Goal: Task Accomplishment & Management: Complete application form

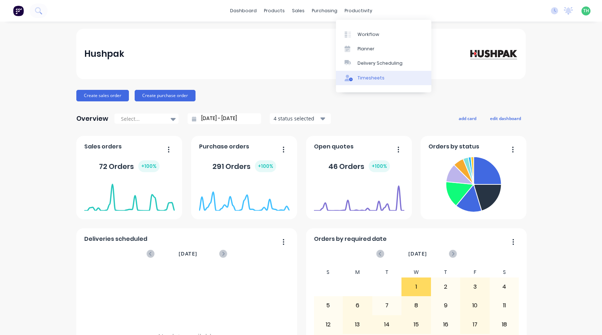
click at [363, 73] on link "Timesheets" at bounding box center [383, 78] width 95 height 14
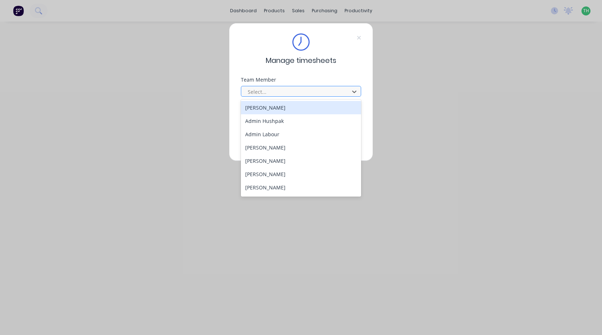
click at [299, 90] on div at bounding box center [296, 91] width 99 height 9
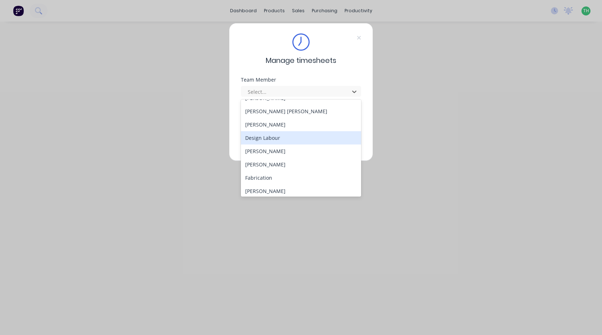
scroll to position [72, 0]
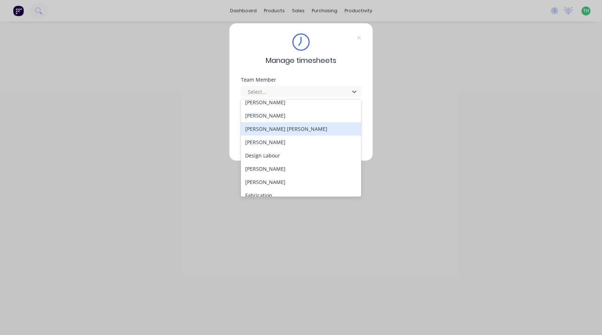
click at [284, 127] on div "[PERSON_NAME] [PERSON_NAME]" at bounding box center [301, 128] width 120 height 13
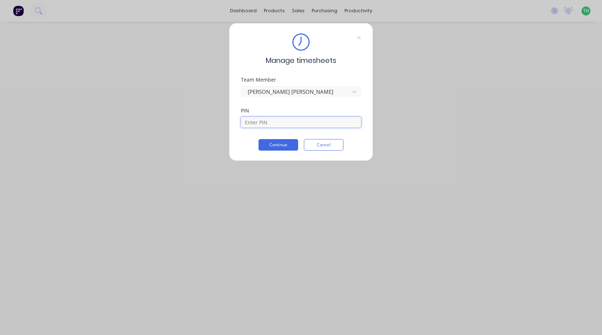
click at [261, 118] on input at bounding box center [301, 122] width 120 height 11
type input "2468"
click at [275, 139] on div "PIN 2468" at bounding box center [301, 123] width 120 height 31
click at [273, 144] on button "Continue" at bounding box center [278, 145] width 40 height 12
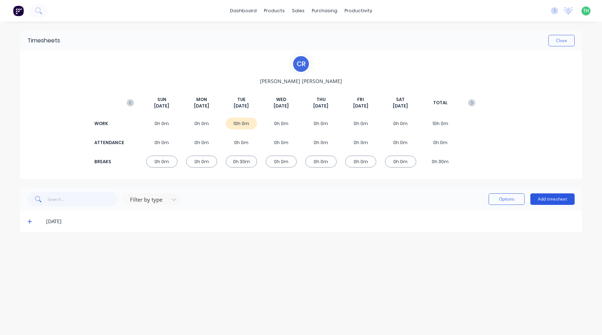
click at [535, 197] on button "Add timesheet" at bounding box center [552, 200] width 44 height 12
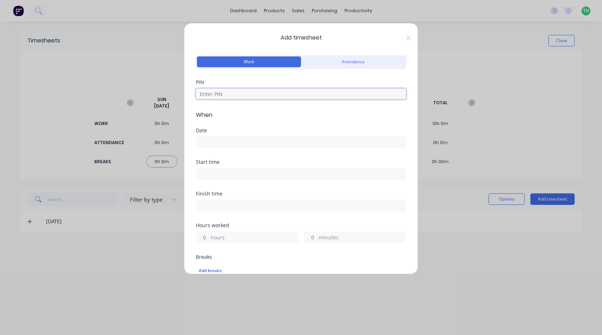
click at [279, 96] on input at bounding box center [301, 94] width 210 height 11
type input "2468"
click at [238, 142] on input at bounding box center [300, 142] width 209 height 11
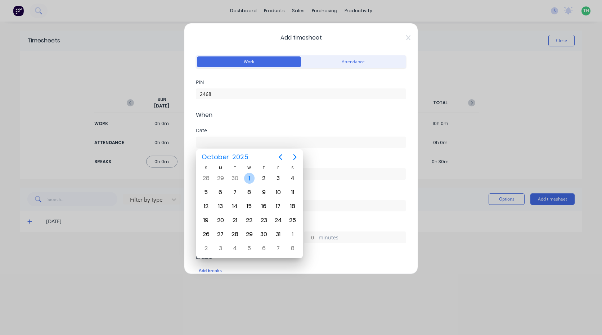
click at [250, 181] on div "1" at bounding box center [249, 178] width 11 height 11
type input "[DATE]"
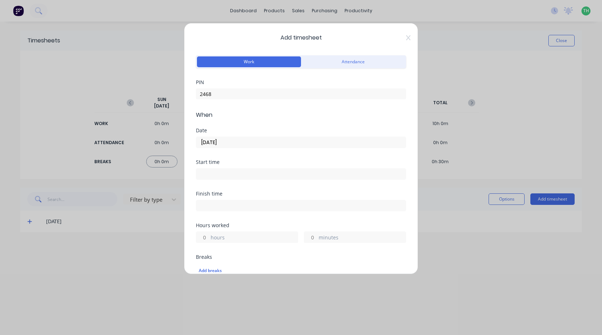
click at [218, 177] on input at bounding box center [300, 174] width 209 height 11
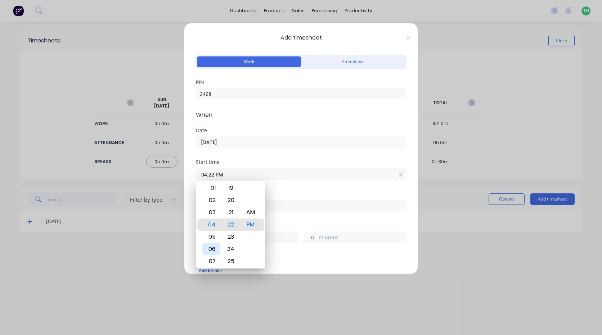
click at [213, 248] on div "06" at bounding box center [211, 249] width 18 height 12
click at [249, 214] on div "AM" at bounding box center [251, 213] width 18 height 12
click at [235, 203] on div "00" at bounding box center [231, 200] width 18 height 12
type input "06:00 AM"
click at [262, 164] on div "Start time" at bounding box center [301, 162] width 210 height 5
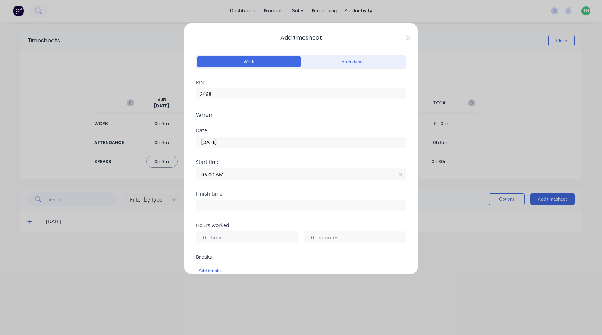
click at [228, 202] on input at bounding box center [300, 205] width 209 height 11
type input "04:23 PM"
type input "10"
type input "23"
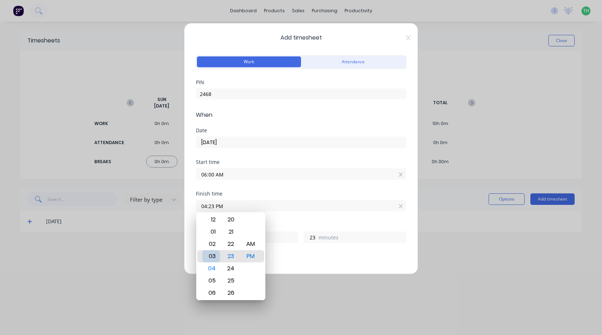
type input "03:23 PM"
type input "9"
type input "02:23 PM"
type input "8"
type input "01:23 PM"
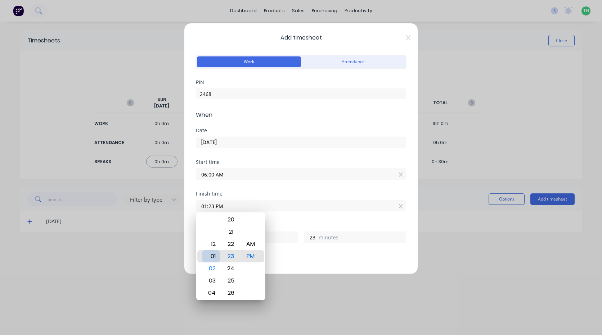
type input "7"
click at [218, 247] on div "12" at bounding box center [211, 244] width 18 height 12
type input "12:23 PM"
type input "6"
type input "12:27 PM"
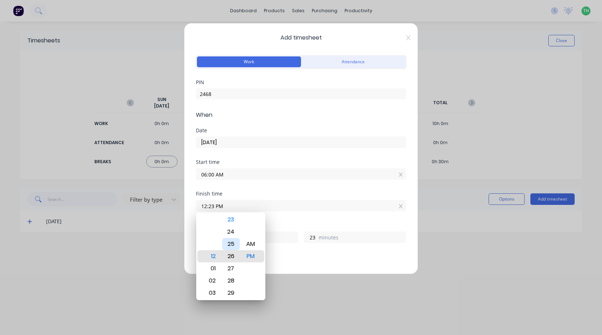
type input "27"
type input "12:42 PM"
type input "42"
type input "12:47 PM"
type input "47"
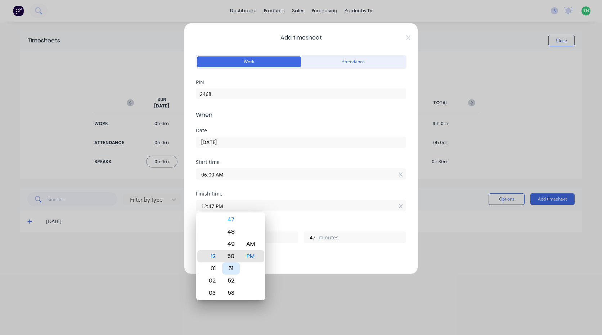
type input "12:50 PM"
type input "50"
click at [235, 257] on div "50" at bounding box center [231, 256] width 18 height 12
click at [250, 243] on div "AM" at bounding box center [251, 244] width 18 height 12
type input "12:50 AM"
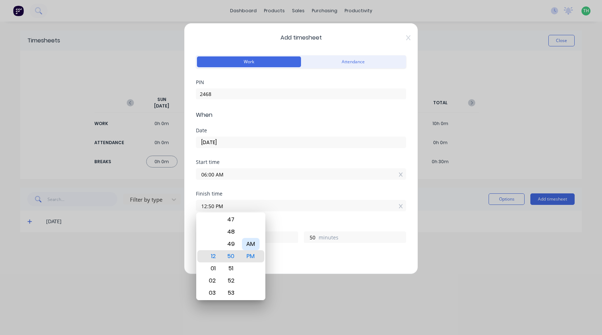
type input "18"
click at [250, 263] on div "PM" at bounding box center [251, 269] width 18 height 12
type input "12:50 PM"
type input "6"
click at [249, 190] on div "Start time 06:00 AM" at bounding box center [301, 176] width 210 height 32
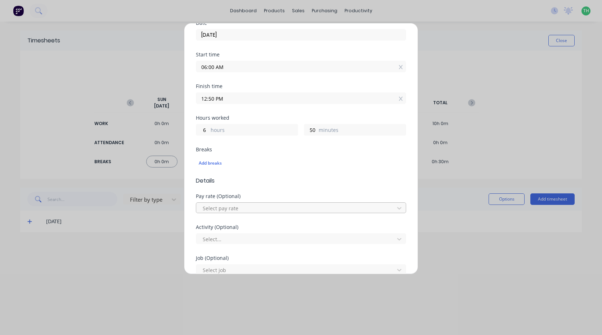
scroll to position [108, 0]
click at [217, 203] on div "Select pay rate" at bounding box center [296, 208] width 193 height 11
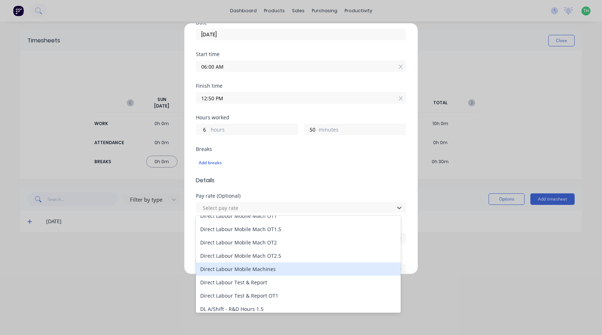
scroll to position [465, 0]
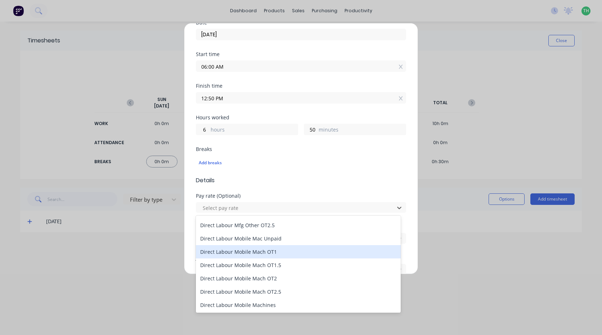
click at [284, 251] on div "Direct Labour Mobile Mach OT1" at bounding box center [298, 251] width 205 height 13
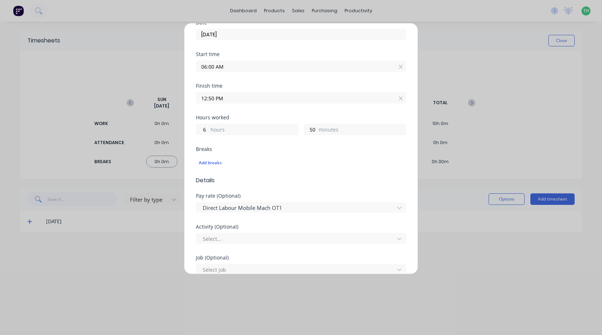
scroll to position [144, 0]
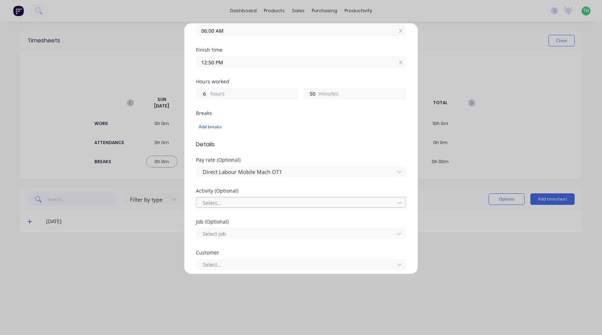
click at [241, 203] on div at bounding box center [296, 203] width 189 height 9
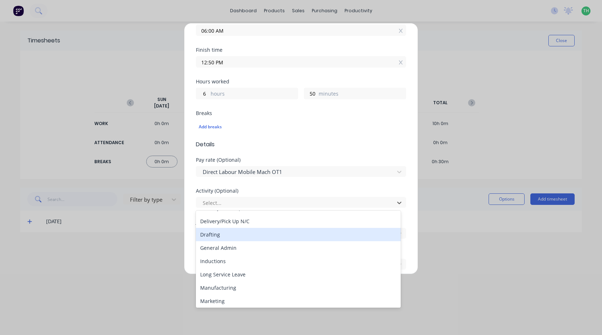
scroll to position [72, 0]
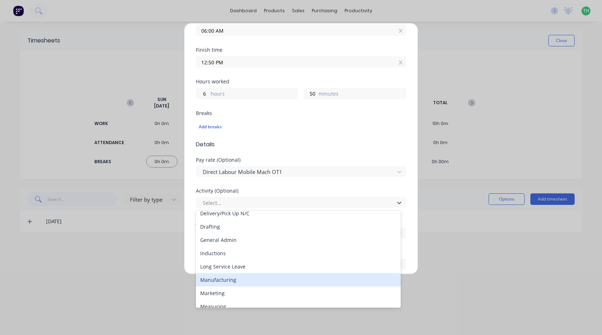
click at [228, 283] on div "Manufacturing" at bounding box center [298, 279] width 205 height 13
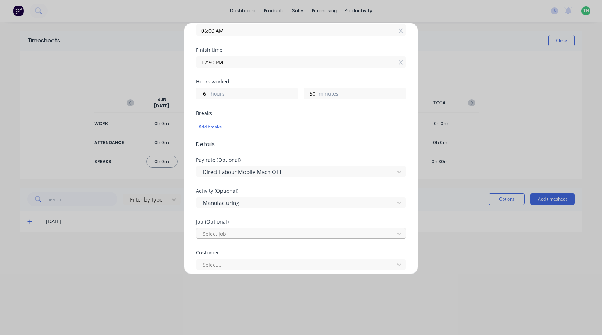
click at [254, 231] on div at bounding box center [296, 234] width 189 height 9
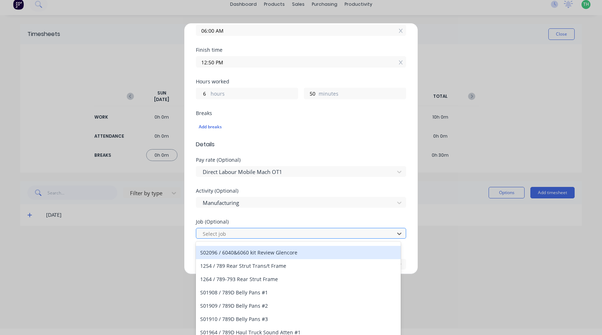
scroll to position [0, 0]
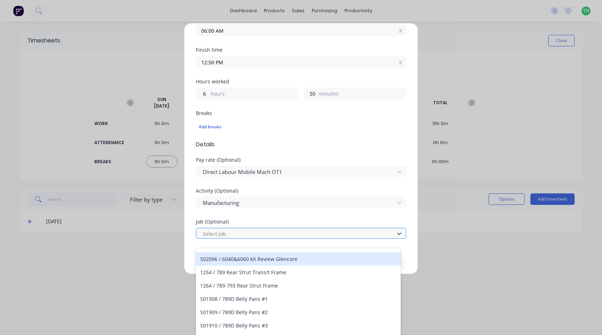
click at [254, 235] on div at bounding box center [296, 234] width 189 height 9
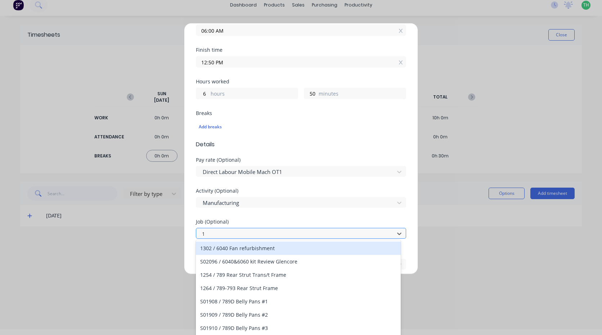
scroll to position [6, 0]
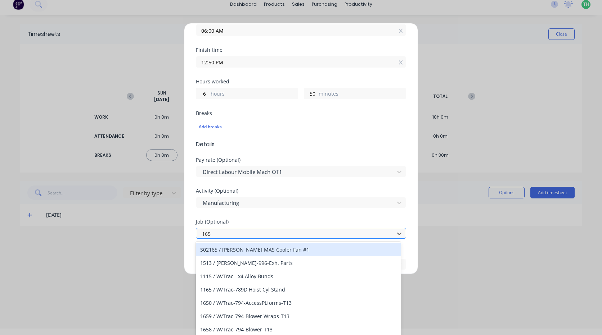
type input "1658"
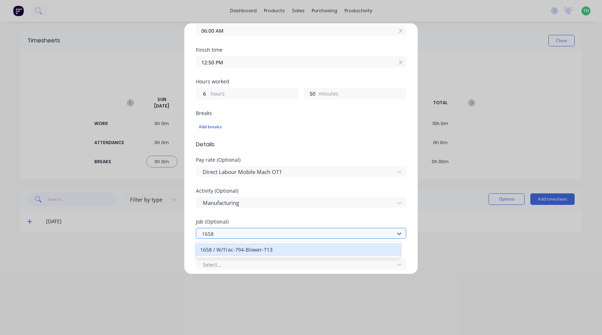
scroll to position [0, 0]
click at [247, 246] on div "1658 / W/Trac-794-Blower-T13" at bounding box center [298, 249] width 205 height 13
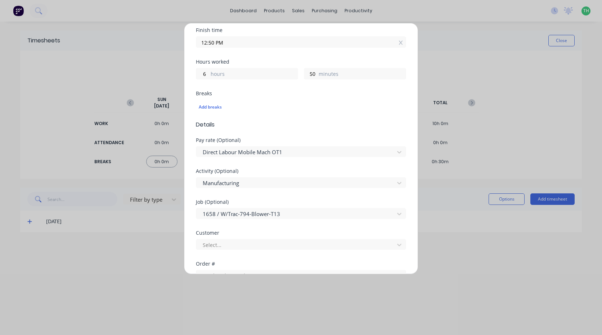
scroll to position [180, 0]
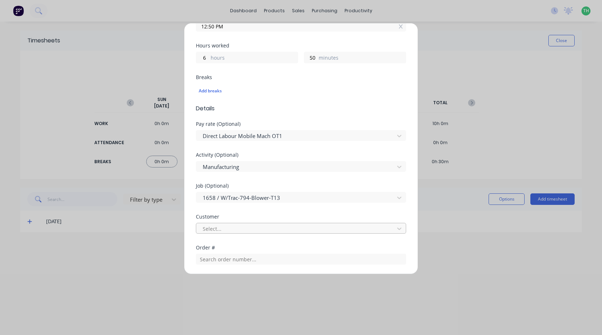
click at [232, 234] on div "Select..." at bounding box center [296, 228] width 193 height 11
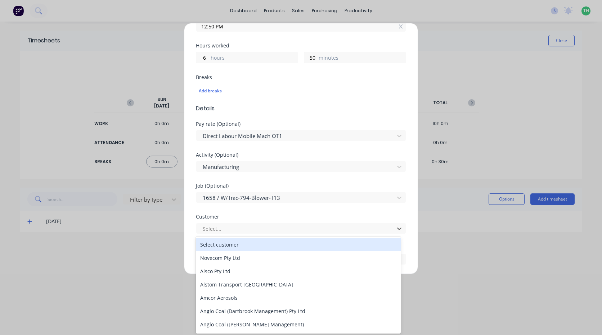
click at [228, 244] on div "Select customer" at bounding box center [298, 244] width 205 height 13
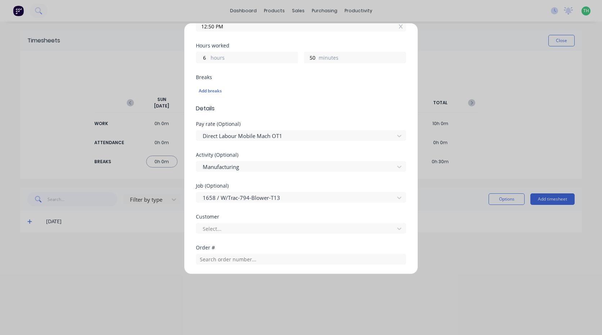
scroll to position [216, 0]
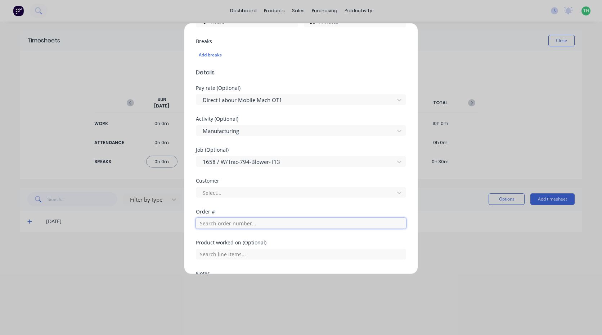
click at [228, 227] on input "text" at bounding box center [301, 223] width 210 height 11
type input "2"
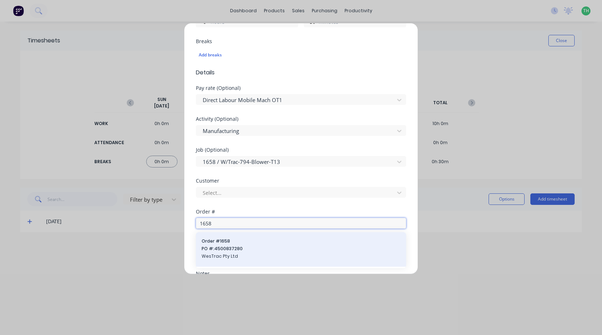
type input "1658"
click at [224, 243] on span "Order # 1658" at bounding box center [301, 241] width 199 height 6
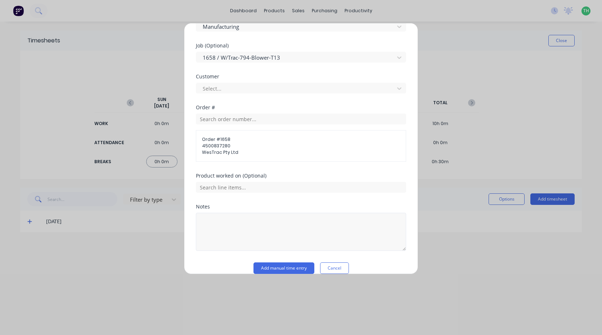
scroll to position [330, 0]
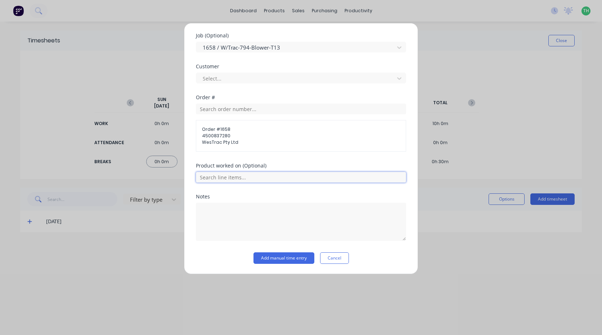
click at [234, 178] on input "text" at bounding box center [301, 177] width 210 height 11
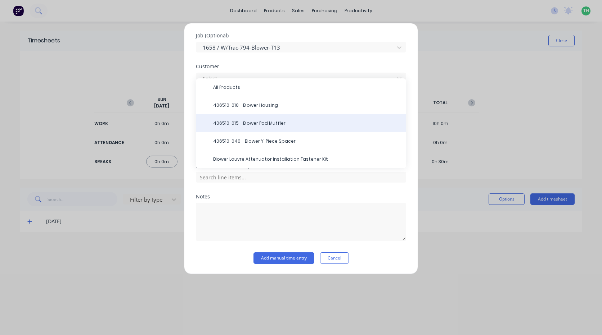
click at [268, 125] on span "406510-015 - Blower Pod Muffler" at bounding box center [306, 123] width 187 height 6
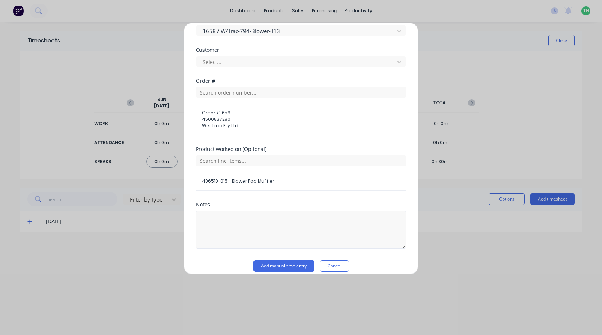
scroll to position [355, 0]
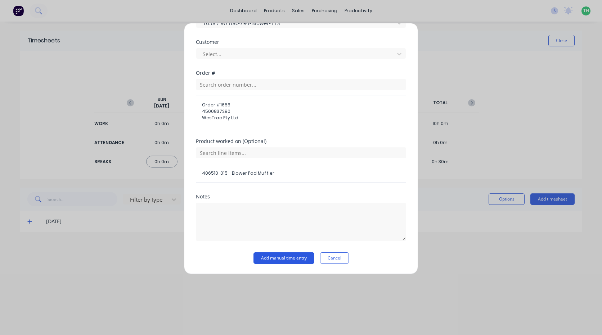
click at [268, 255] on button "Add manual time entry" at bounding box center [283, 259] width 61 height 12
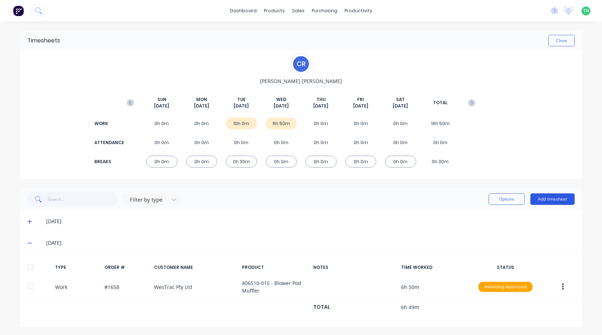
click at [543, 197] on button "Add timesheet" at bounding box center [552, 200] width 44 height 12
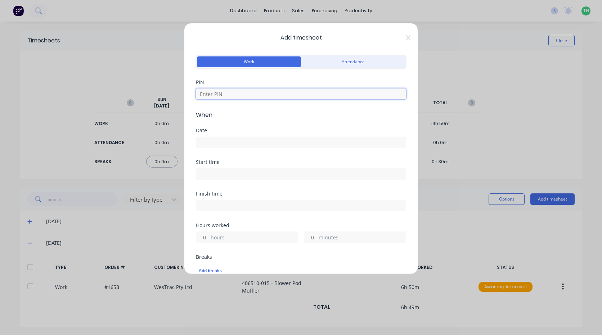
click at [203, 96] on input at bounding box center [301, 94] width 210 height 11
type input "2468"
click at [208, 136] on div at bounding box center [301, 141] width 210 height 13
click at [208, 139] on input at bounding box center [300, 142] width 209 height 11
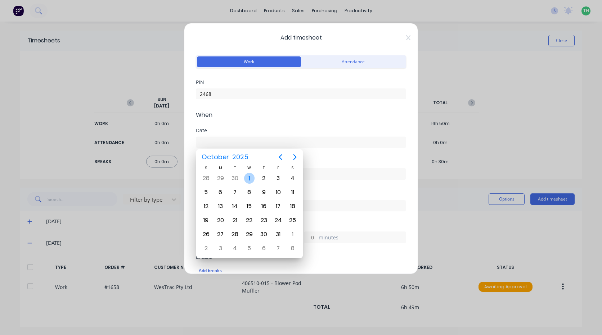
click at [249, 177] on div "1" at bounding box center [249, 178] width 11 height 11
type input "[DATE]"
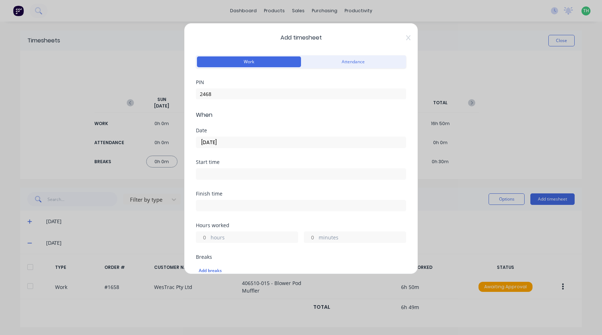
click at [249, 176] on input at bounding box center [300, 174] width 209 height 11
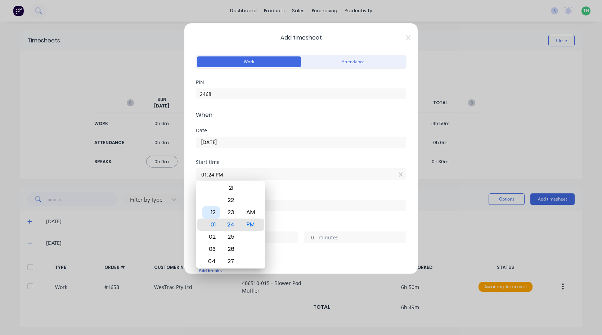
click at [218, 214] on div "12" at bounding box center [211, 213] width 18 height 12
click at [232, 240] on div "50" at bounding box center [231, 237] width 18 height 12
type input "12:50 PM"
click at [250, 164] on div "Start time" at bounding box center [301, 162] width 210 height 5
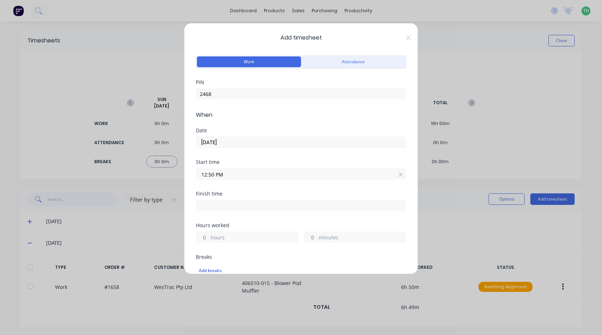
click at [230, 204] on input at bounding box center [300, 205] width 209 height 11
type input "04:24 PM"
type input "3"
type input "34"
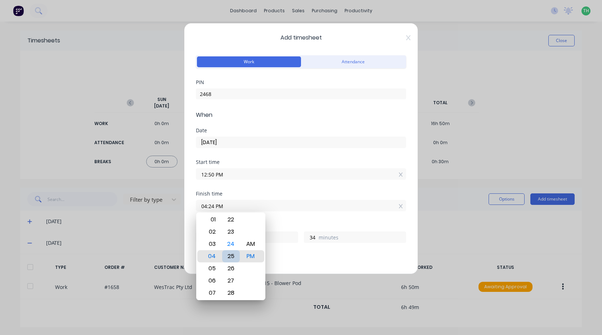
type input "04:26 PM"
type input "36"
type input "04:27 PM"
type input "37"
click at [232, 291] on div "30" at bounding box center [231, 293] width 18 height 12
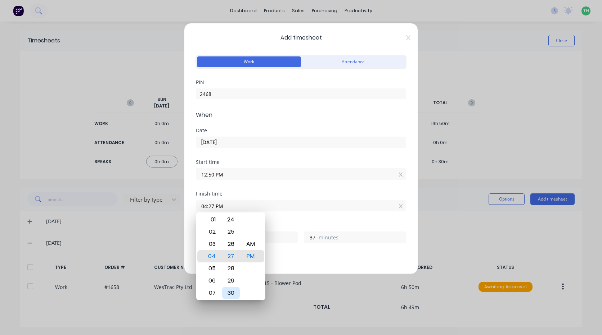
type input "04:30 PM"
type input "40"
click at [240, 194] on div "Finish time" at bounding box center [301, 193] width 210 height 5
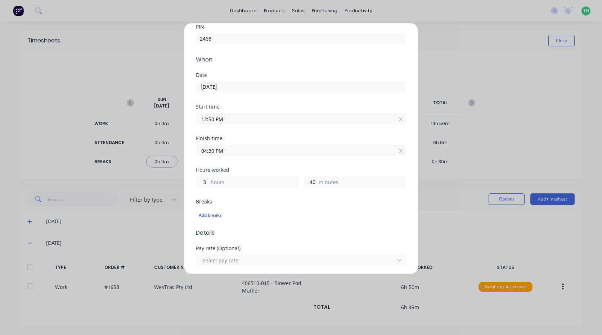
scroll to position [72, 0]
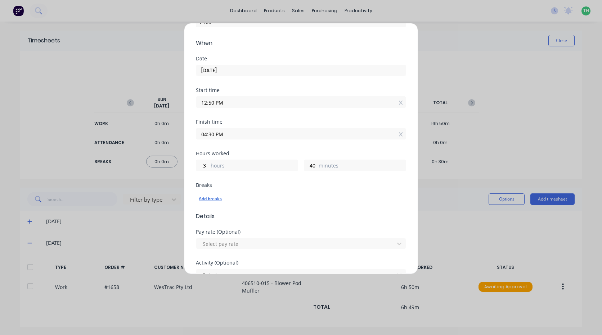
click at [220, 200] on div "Add breaks" at bounding box center [301, 198] width 204 height 9
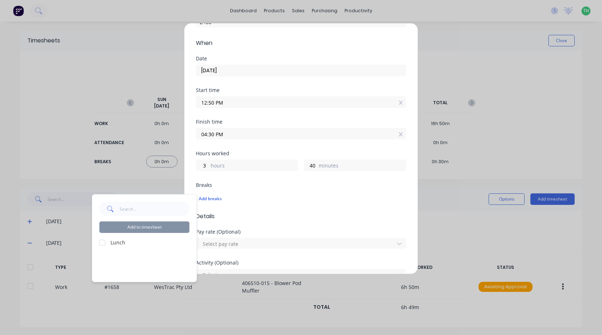
click at [105, 242] on div at bounding box center [102, 243] width 14 height 14
click at [151, 230] on button "Add to timesheet" at bounding box center [144, 228] width 90 height 12
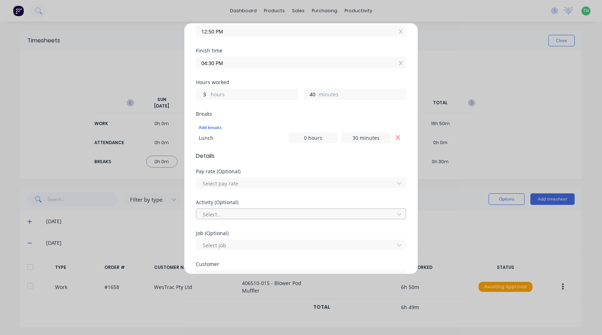
scroll to position [144, 0]
click at [245, 184] on div at bounding box center [296, 182] width 189 height 9
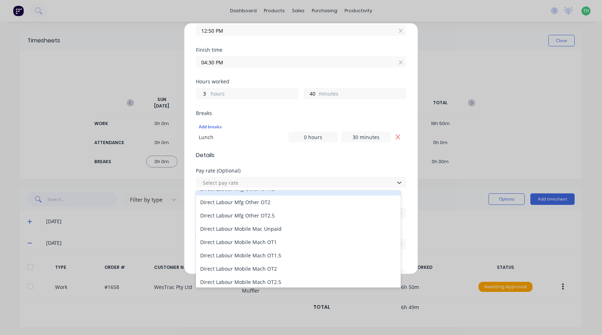
scroll to position [468, 0]
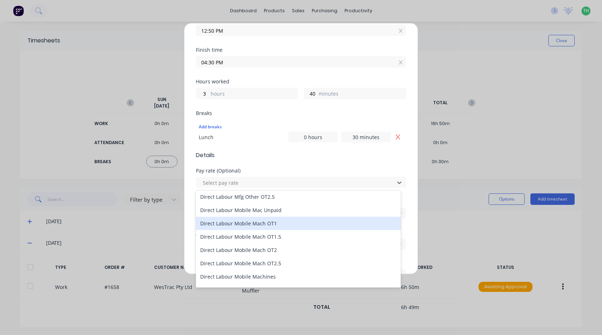
click at [280, 224] on div "Direct Labour Mobile Mach OT1" at bounding box center [298, 223] width 205 height 13
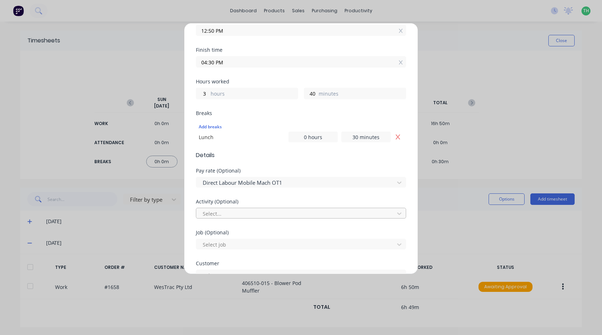
click at [236, 214] on div at bounding box center [296, 213] width 189 height 9
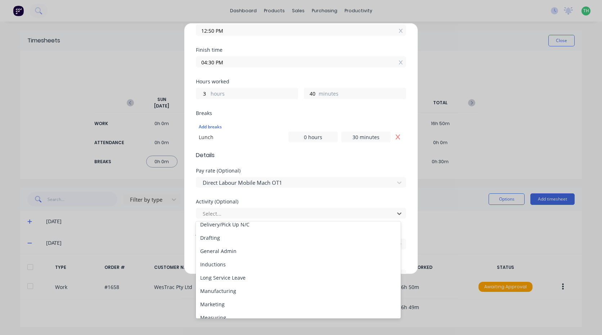
scroll to position [72, 0]
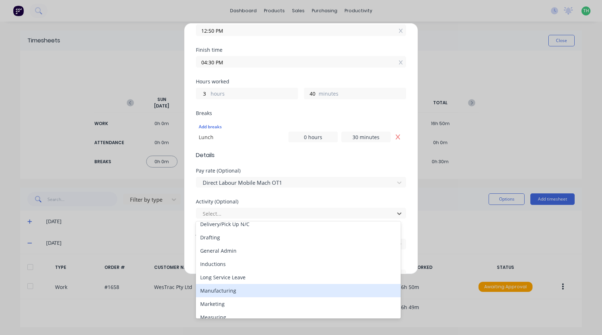
click at [233, 289] on div "Manufacturing" at bounding box center [298, 290] width 205 height 13
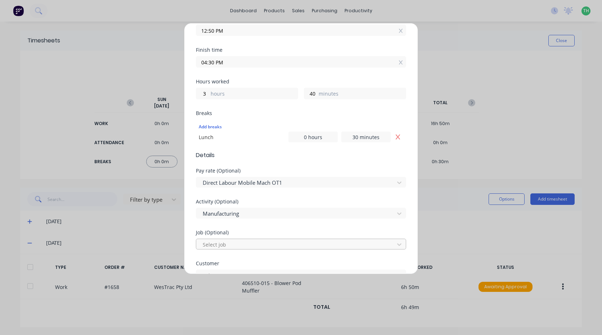
click at [226, 245] on div at bounding box center [296, 244] width 189 height 9
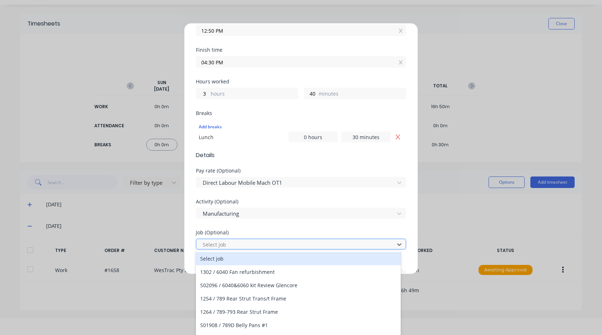
scroll to position [17, 0]
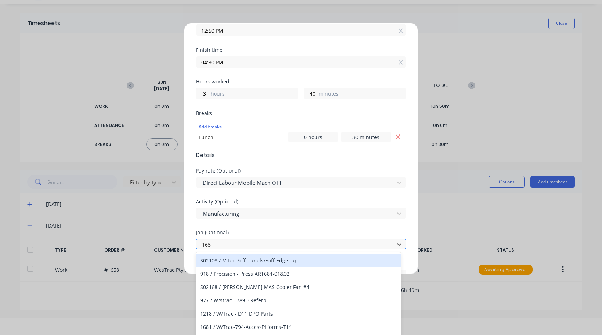
type input "1682"
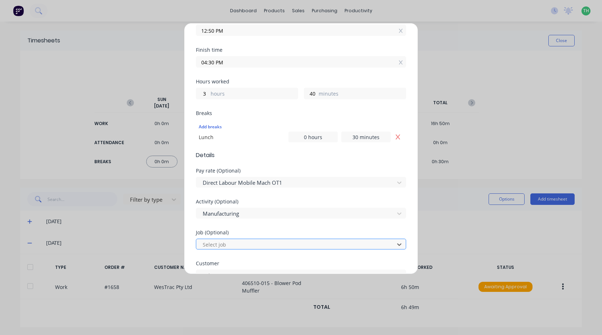
click at [224, 245] on div at bounding box center [296, 244] width 189 height 9
click at [233, 243] on div at bounding box center [296, 244] width 189 height 9
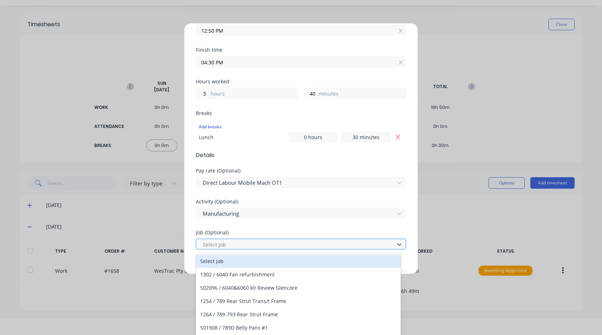
scroll to position [17, 0]
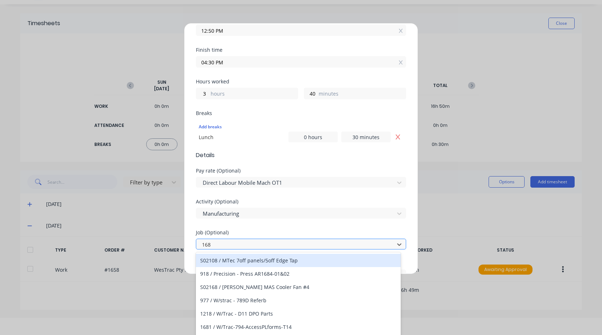
type input "1682"
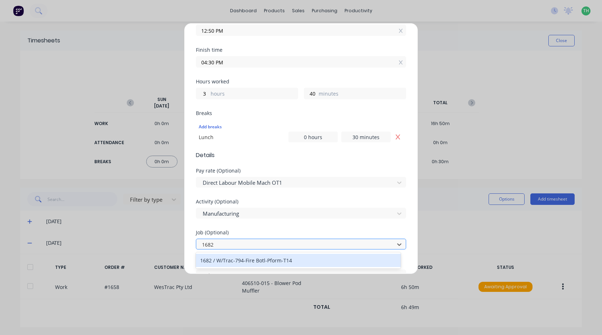
scroll to position [0, 0]
click at [241, 260] on div "1682 / W/Trac-794-Fire Botl-Pform-T14" at bounding box center [298, 260] width 205 height 13
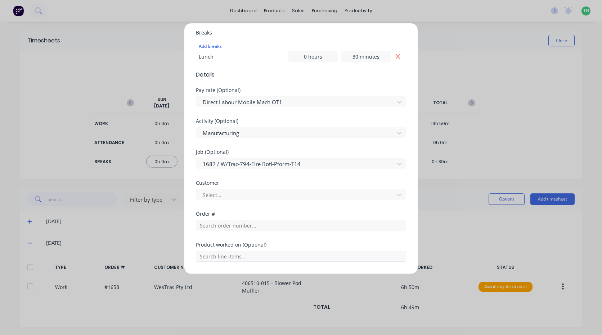
scroll to position [252, 0]
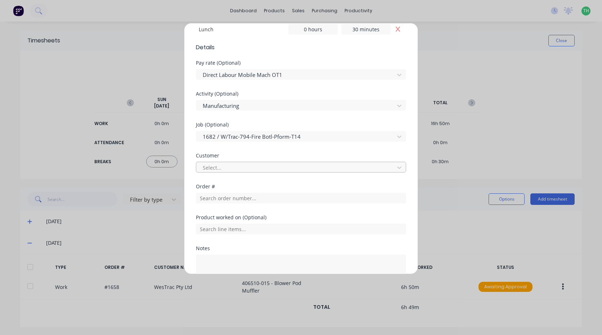
click at [240, 169] on div at bounding box center [296, 167] width 189 height 9
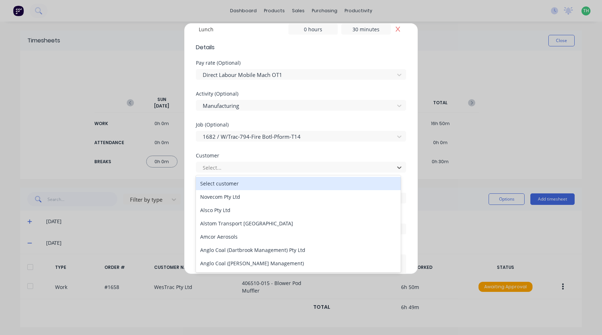
click at [228, 181] on div "Select customer" at bounding box center [298, 183] width 205 height 13
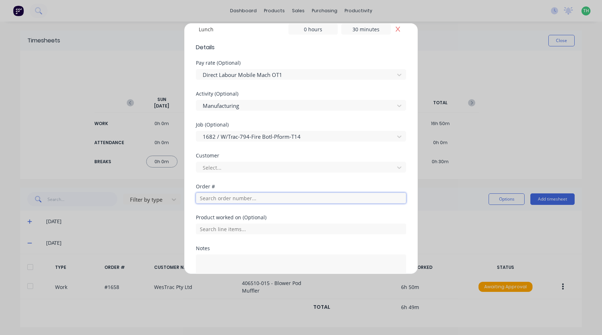
click at [222, 194] on input "text" at bounding box center [301, 198] width 210 height 11
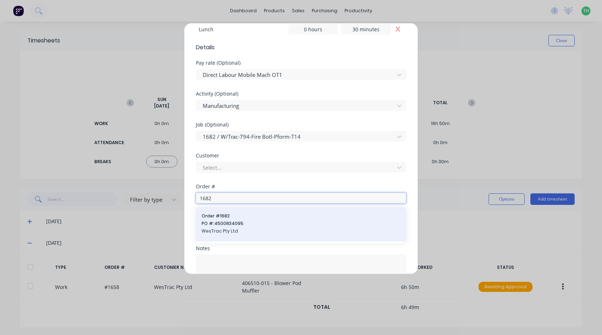
type input "1682"
click at [228, 218] on span "Order # 1682" at bounding box center [301, 216] width 199 height 6
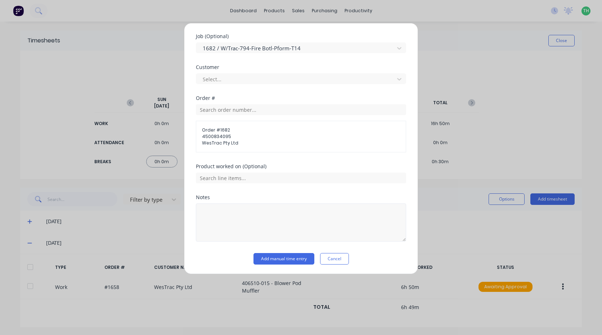
scroll to position [341, 0]
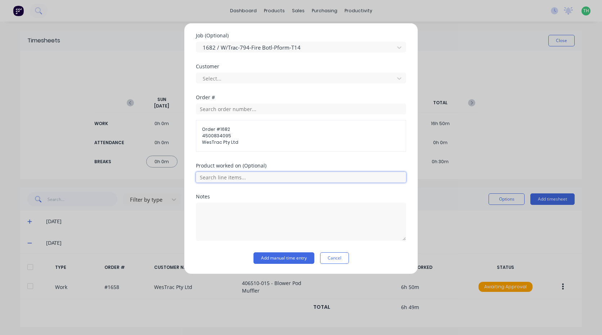
click at [237, 178] on input "text" at bounding box center [301, 177] width 210 height 11
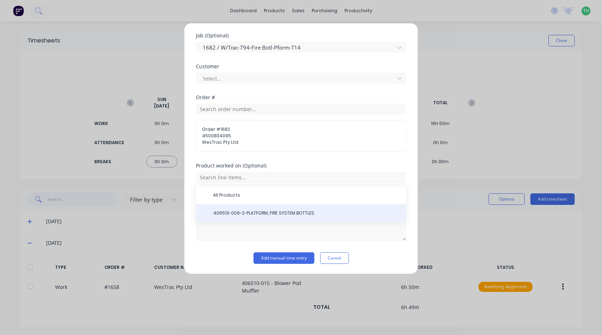
click at [260, 214] on span "406513-006-2-PLATFORM, FIRE SYSTEM BOTTLES" at bounding box center [306, 213] width 187 height 6
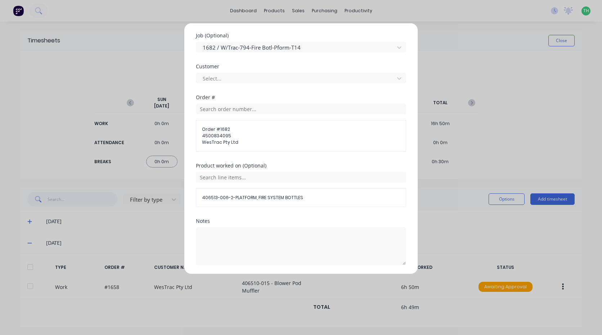
scroll to position [366, 0]
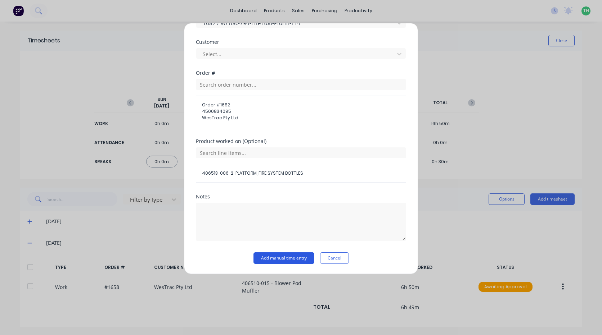
click at [280, 257] on button "Add manual time entry" at bounding box center [283, 259] width 61 height 12
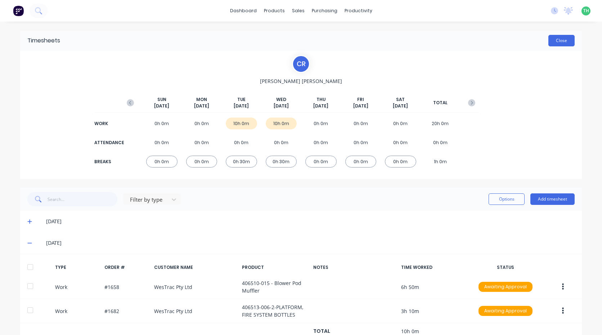
click at [565, 37] on button "Close" at bounding box center [561, 41] width 26 height 12
